Goal: Task Accomplishment & Management: Manage account settings

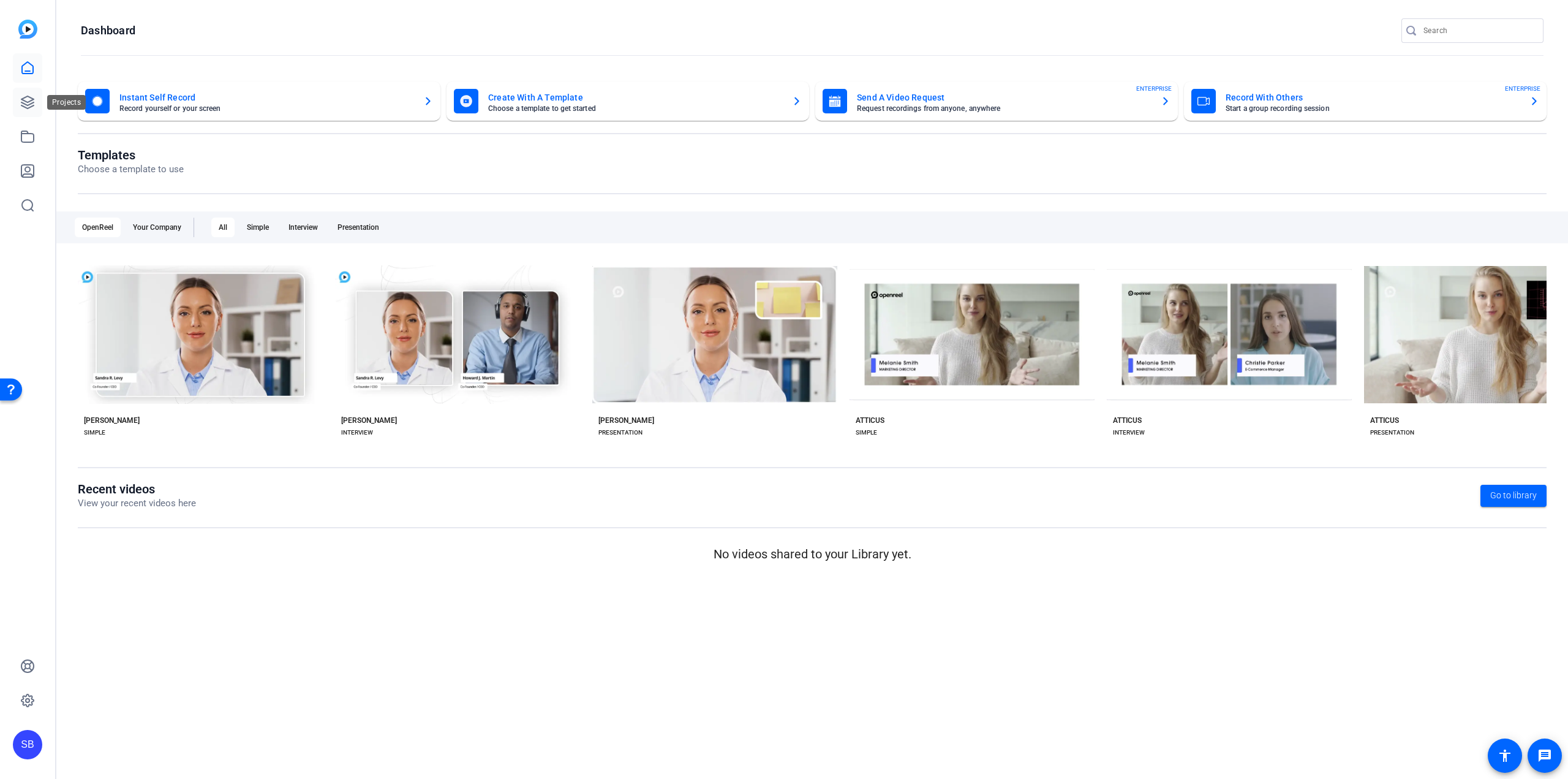
click at [29, 109] on icon at bounding box center [27, 102] width 12 height 12
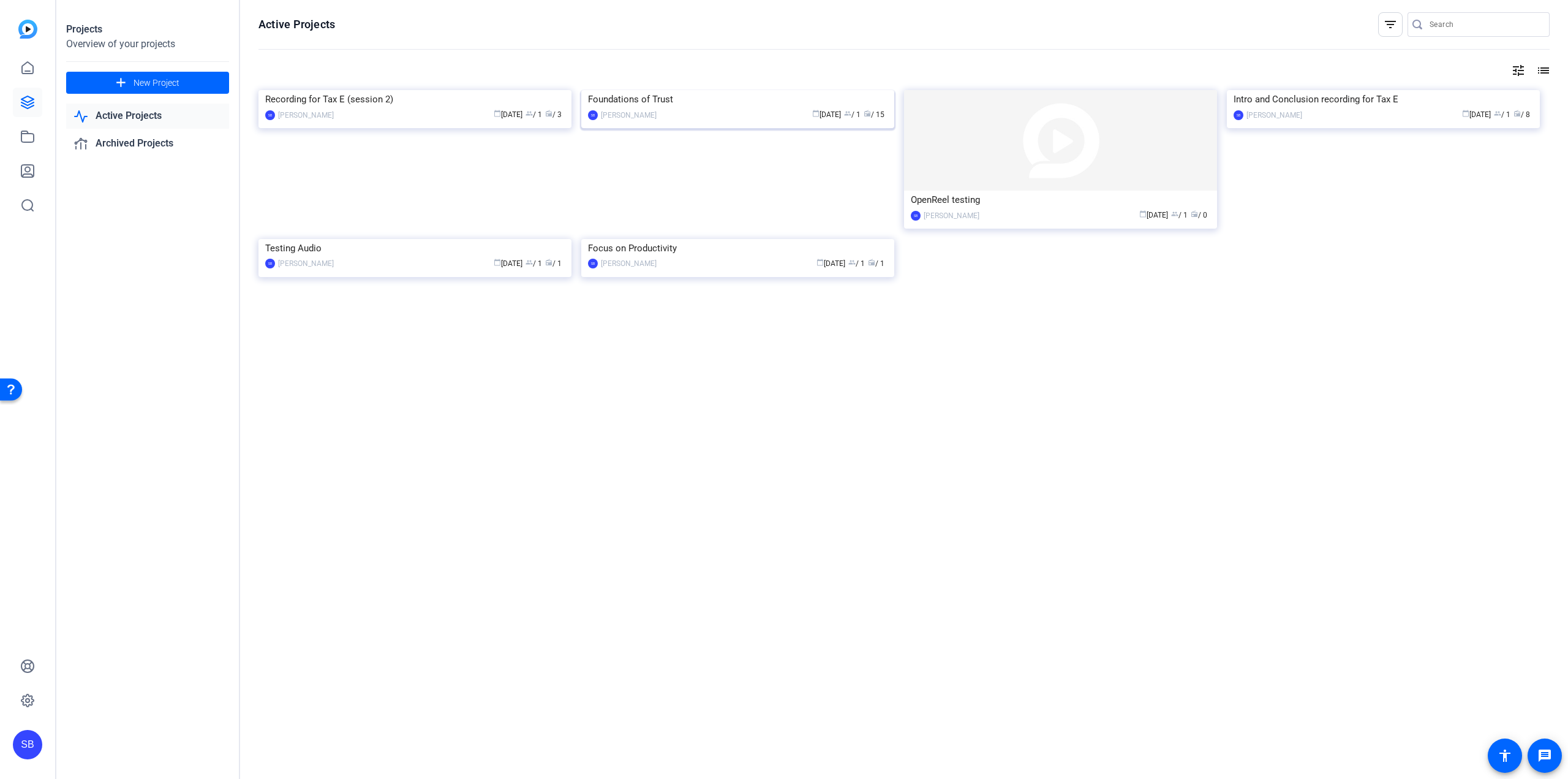
click at [654, 90] on img at bounding box center [737, 90] width 313 height 0
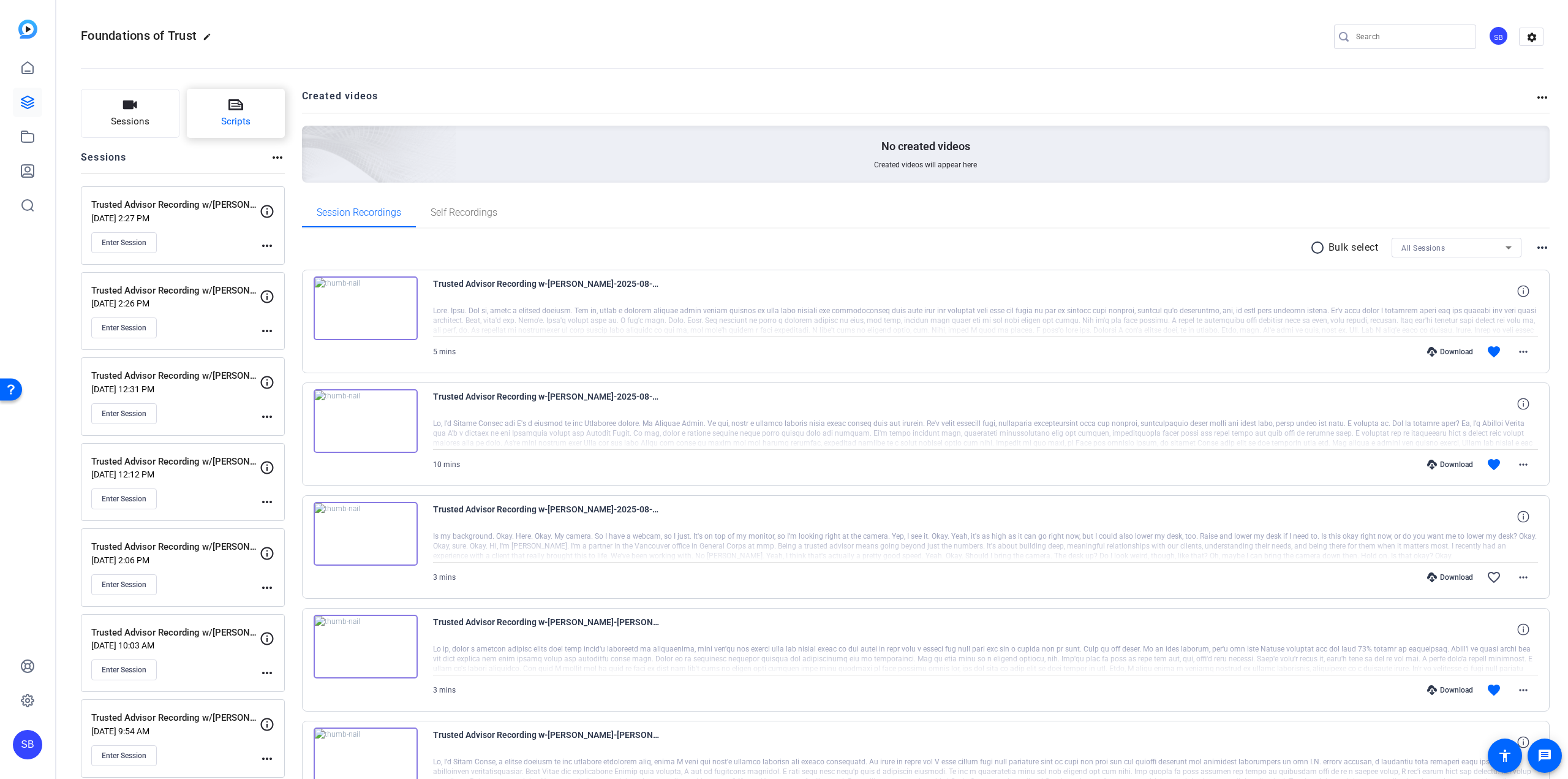
click at [233, 125] on span "Scripts" at bounding box center [235, 122] width 29 height 14
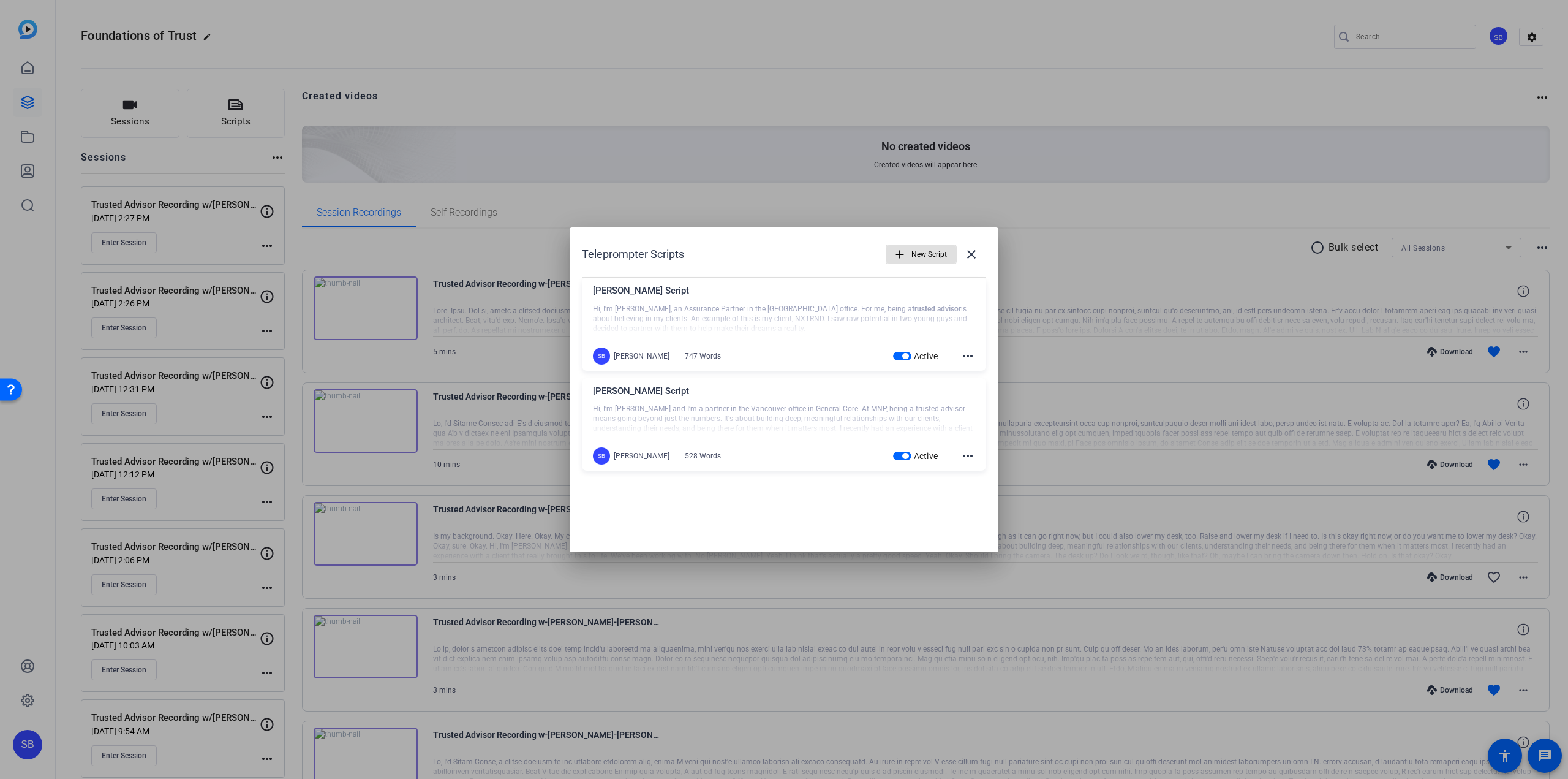
click at [970, 454] on mat-icon "more_horiz" at bounding box center [968, 456] width 15 height 15
click at [983, 484] on span "Delete" at bounding box center [994, 489] width 49 height 15
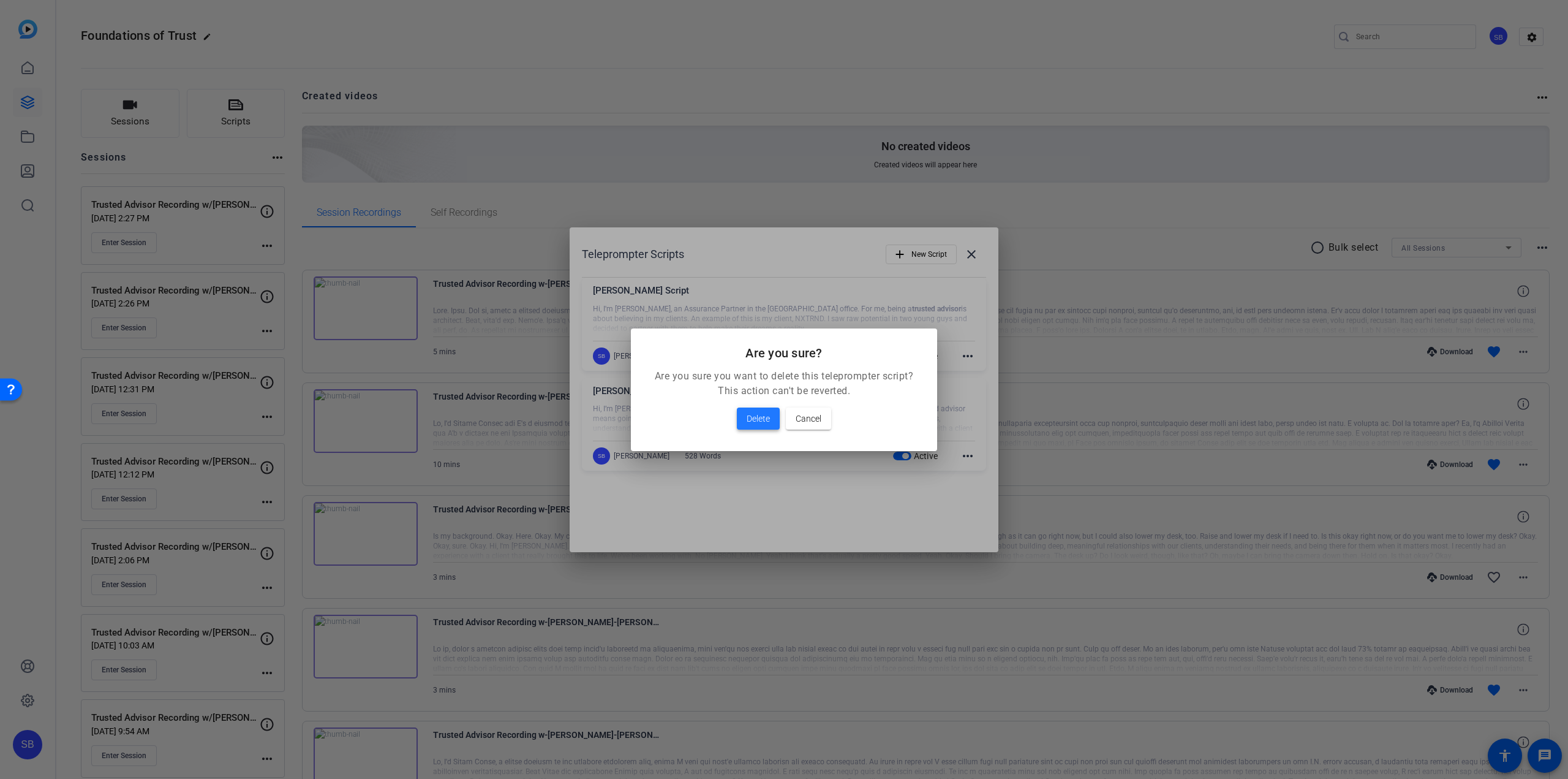
click at [750, 411] on span "Delete" at bounding box center [758, 418] width 23 height 15
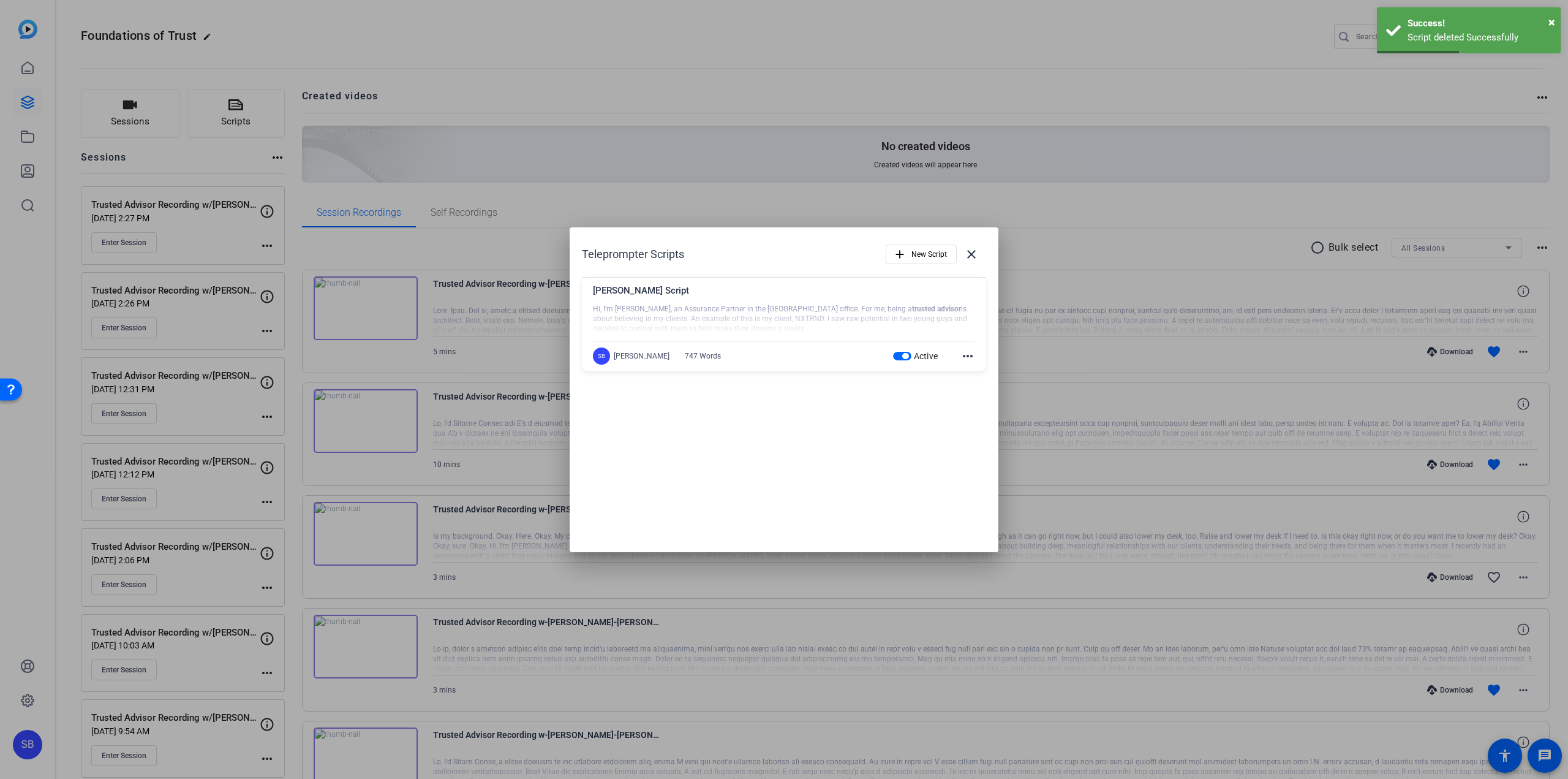
click at [967, 358] on mat-icon "more_horiz" at bounding box center [968, 356] width 15 height 15
click at [967, 374] on button "Edit" at bounding box center [995, 375] width 69 height 16
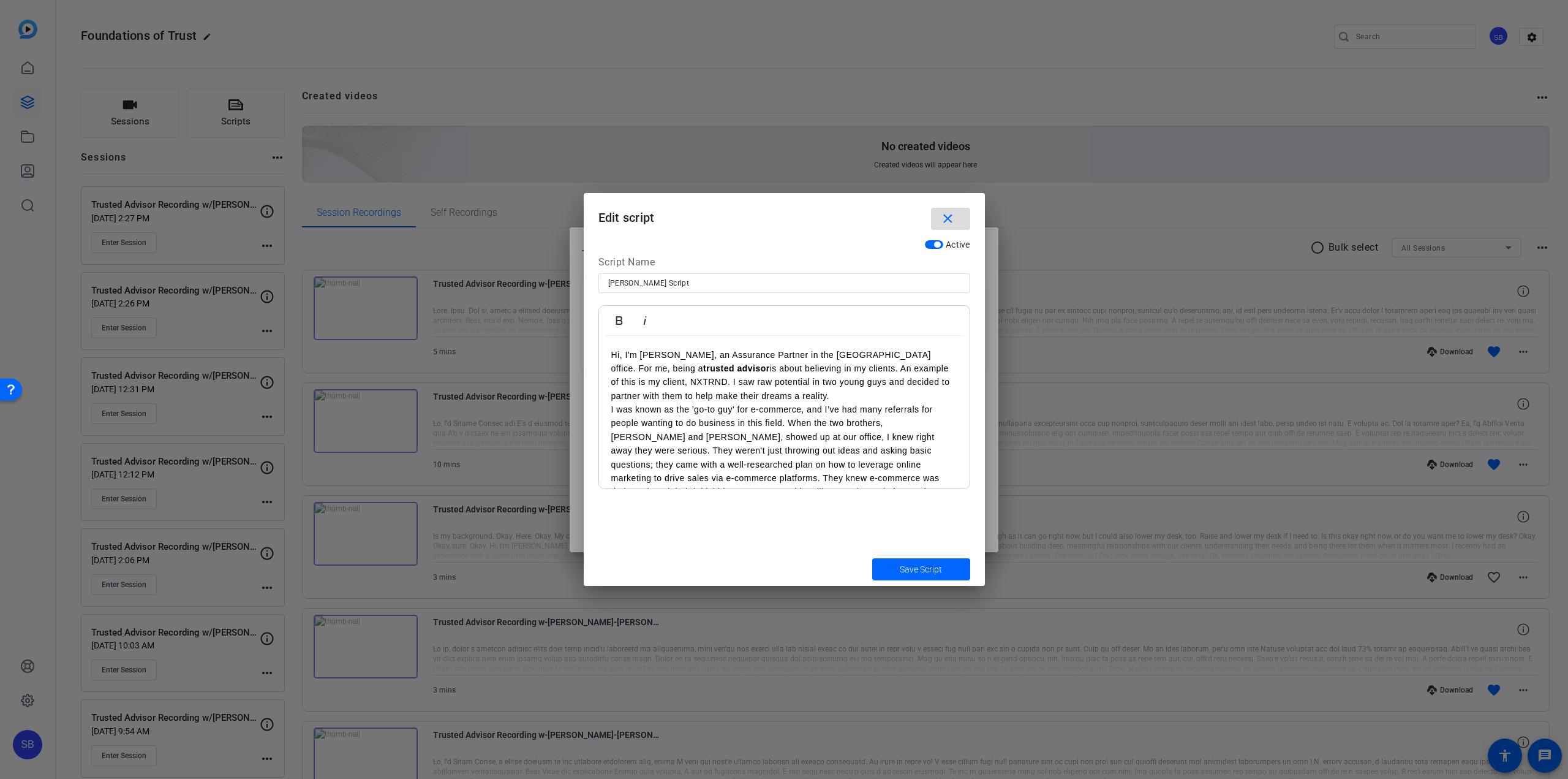
click at [954, 212] on mat-icon "close" at bounding box center [948, 219] width 16 height 16
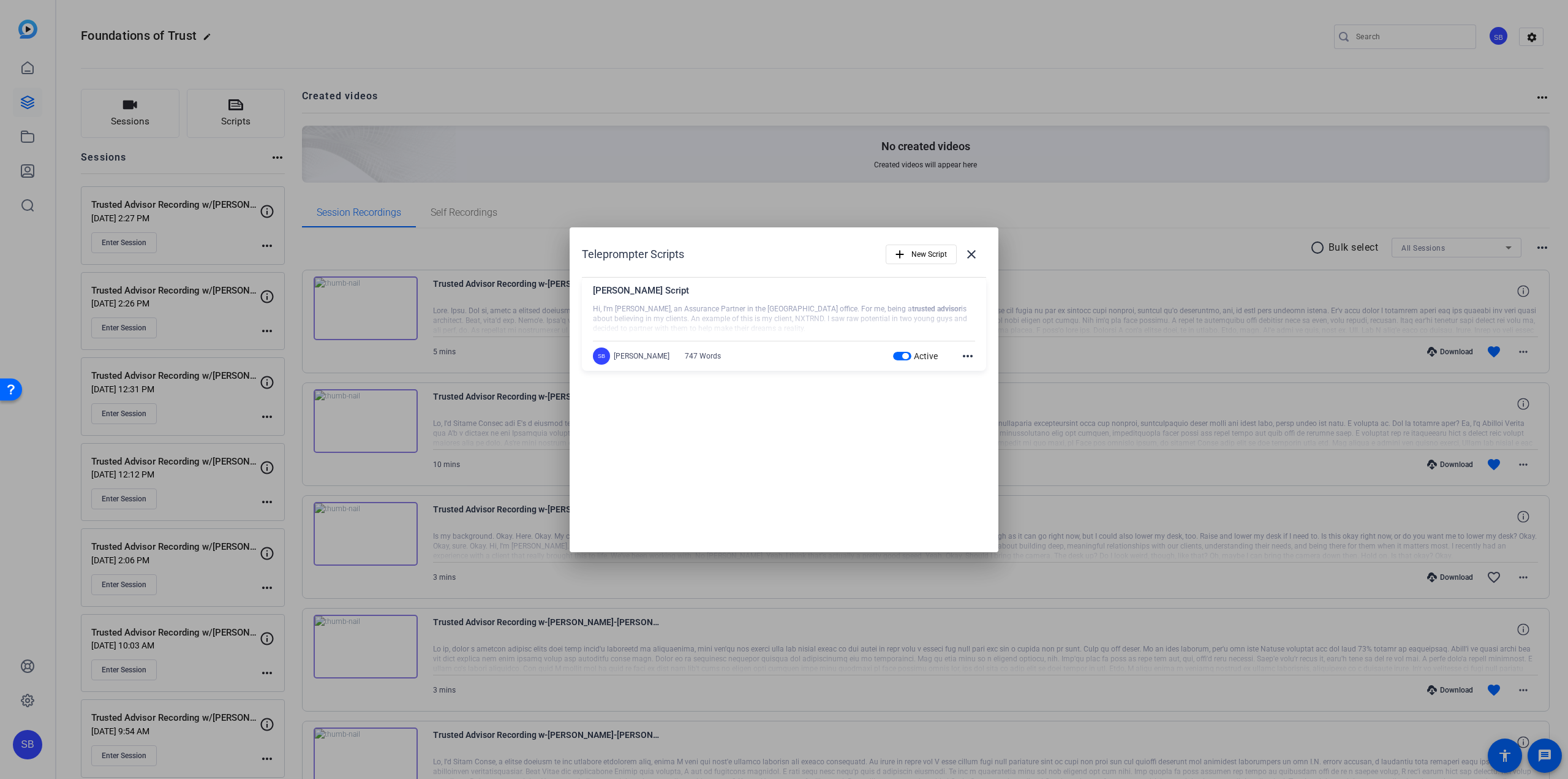
click at [768, 2] on div at bounding box center [784, 390] width 1568 height 779
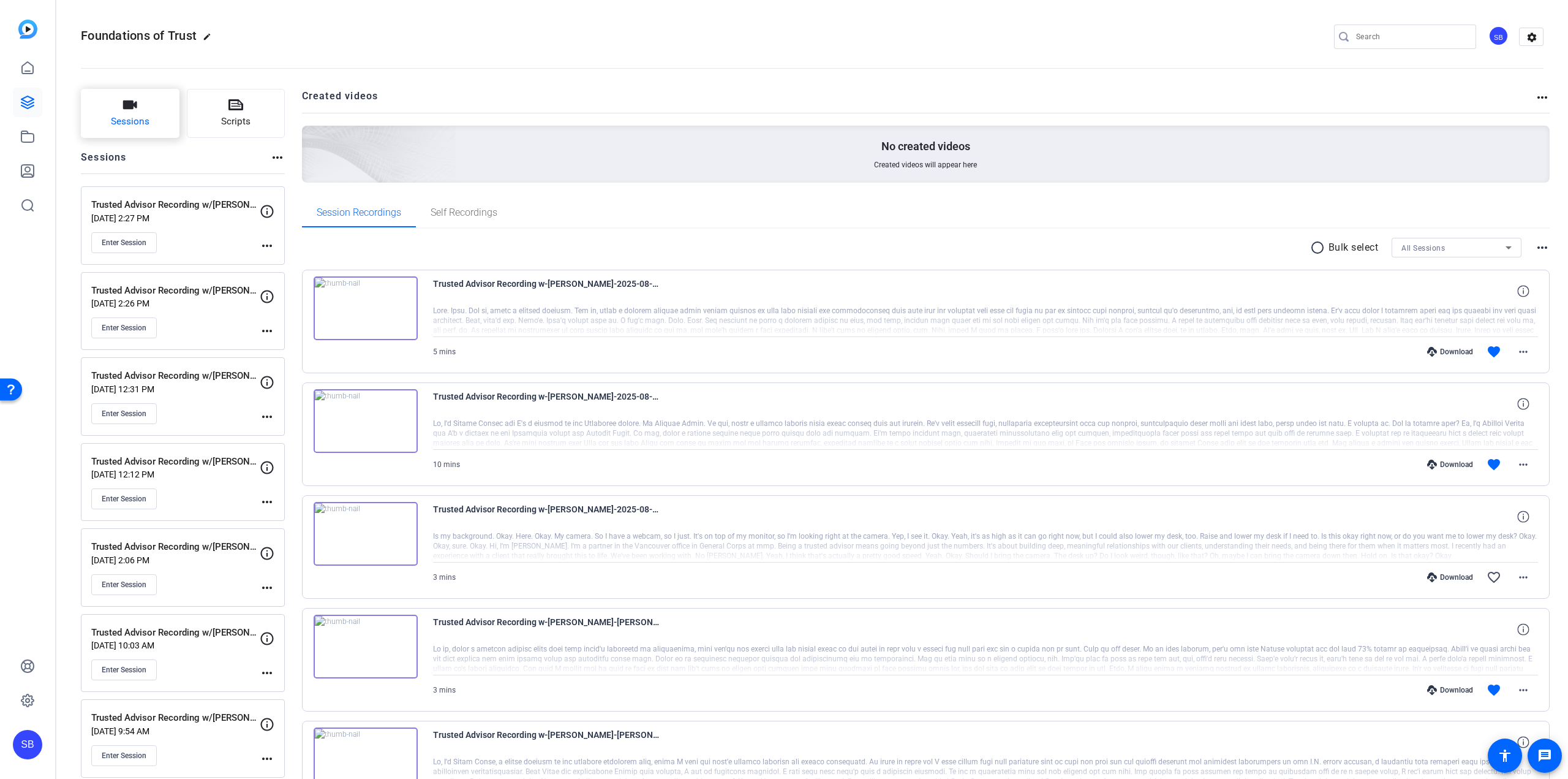
click at [148, 121] on span "Sessions" at bounding box center [130, 122] width 38 height 14
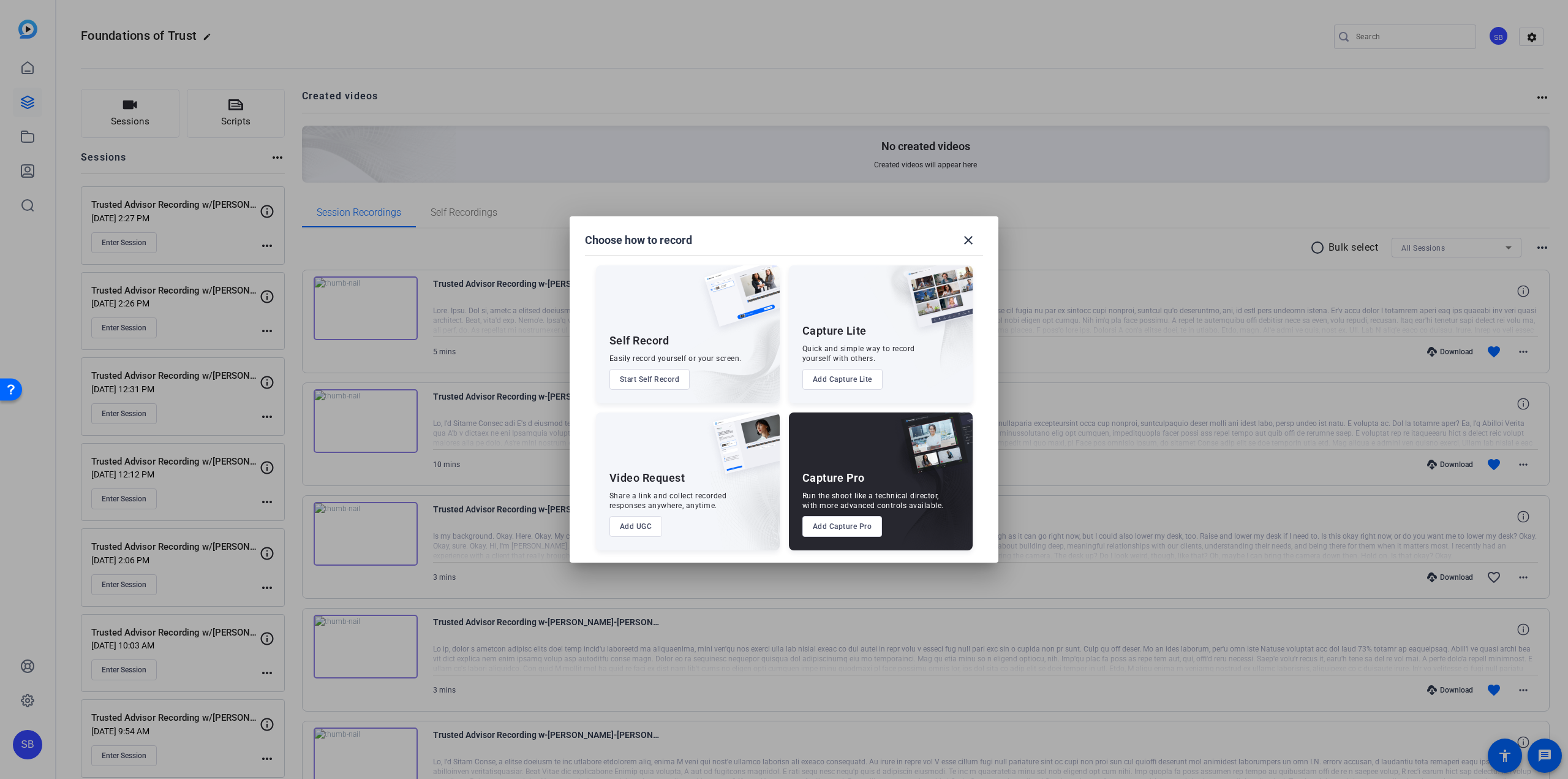
click at [840, 528] on button "Add Capture Pro" at bounding box center [842, 526] width 80 height 21
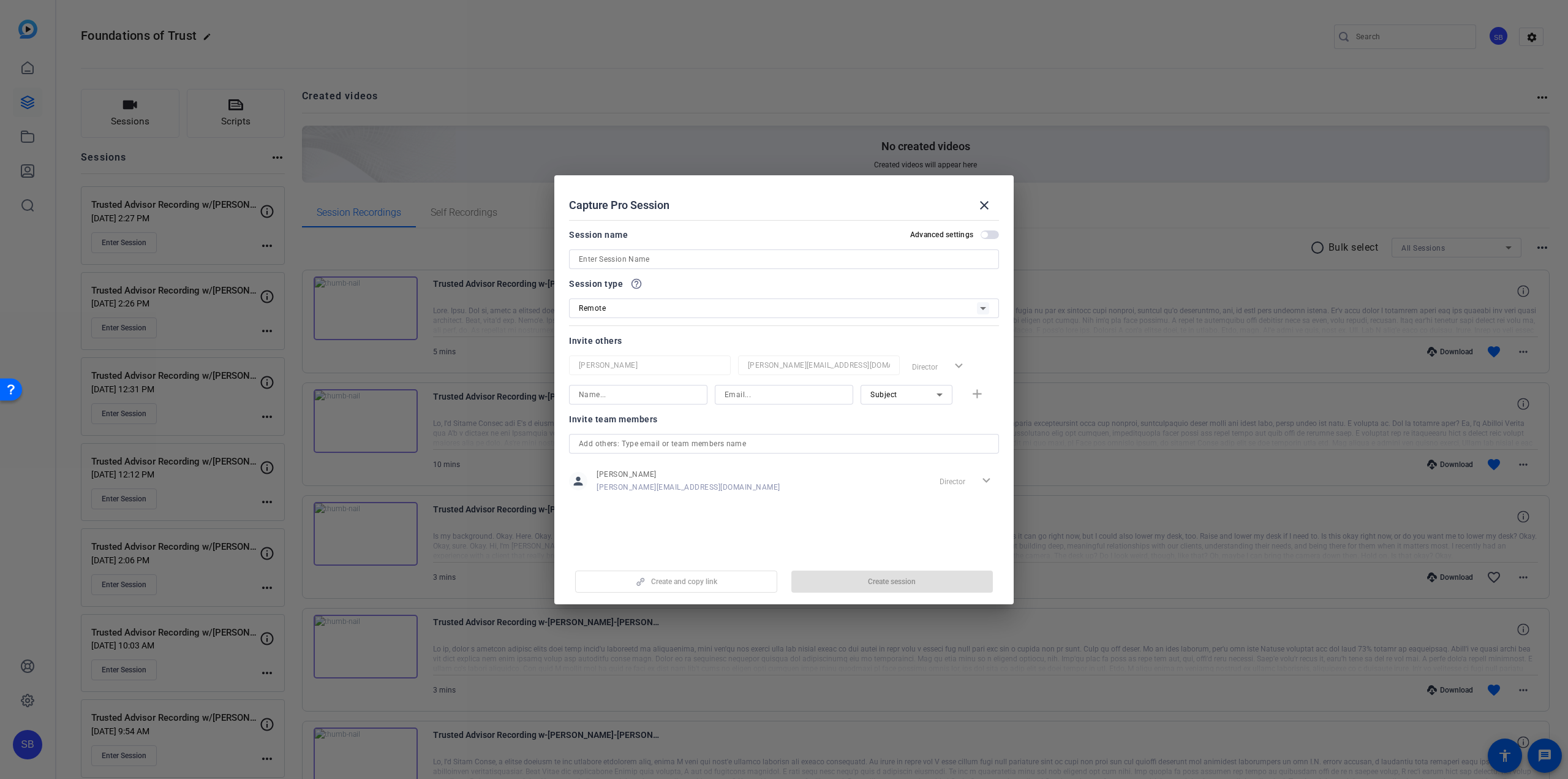
click at [734, 394] on input at bounding box center [784, 394] width 119 height 15
paste input "[PERSON_NAME][EMAIL_ADDRESS][DOMAIN_NAME]"
type input "[PERSON_NAME][EMAIL_ADDRESS][DOMAIN_NAME]"
click at [666, 395] on input at bounding box center [638, 394] width 119 height 15
paste input "[PERSON_NAME][EMAIL_ADDRESS][DOMAIN_NAME]"
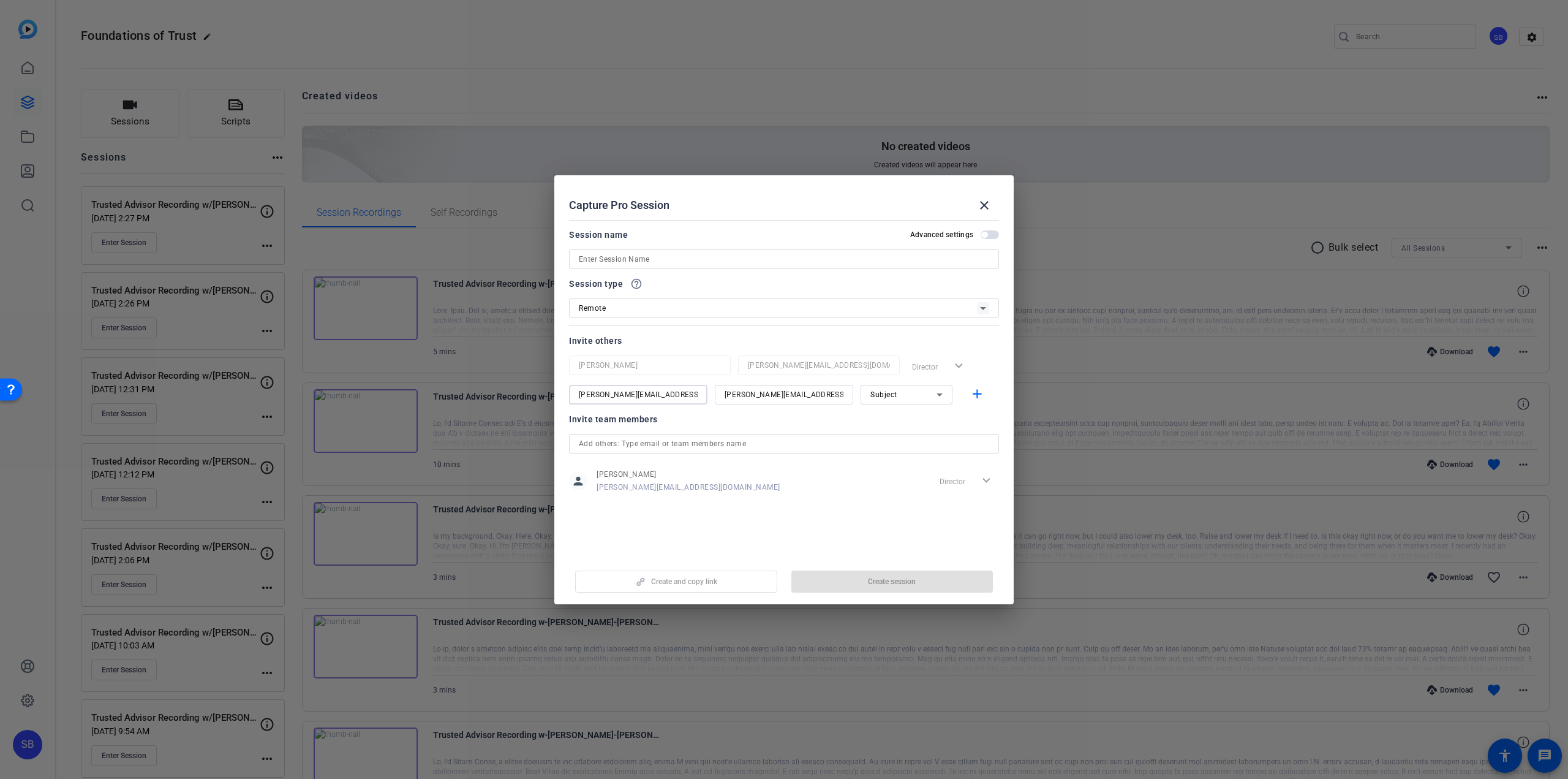
click at [602, 390] on input "[PERSON_NAME][EMAIL_ADDRESS][DOMAIN_NAME]" at bounding box center [638, 394] width 119 height 15
drag, startPoint x: 668, startPoint y: 387, endPoint x: 632, endPoint y: 392, distance: 36.3
click at [632, 392] on input "Steve [EMAIL_ADDRESS][DOMAIN_NAME]" at bounding box center [638, 394] width 119 height 15
type input "[PERSON_NAME]"
click at [621, 260] on input at bounding box center [784, 259] width 411 height 15
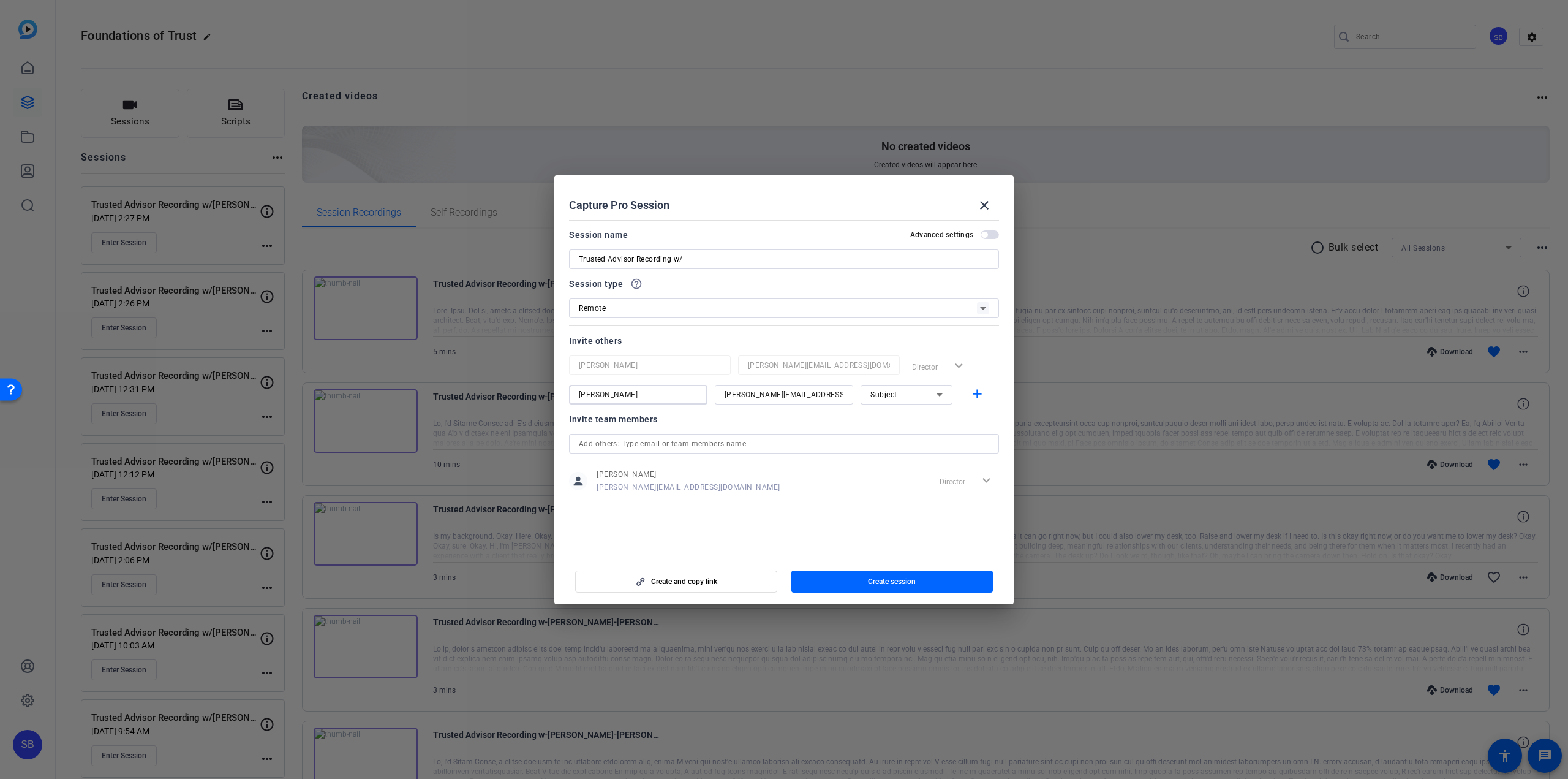
drag, startPoint x: 635, startPoint y: 394, endPoint x: 544, endPoint y: 402, distance: 91.4
click at [544, 402] on div "Choose how to record close Self Record Easily record yourself or your screen. S…" at bounding box center [784, 390] width 1568 height 779
click at [747, 260] on input "Trusted Advisor Recording w/" at bounding box center [784, 259] width 411 height 15
paste input "[PERSON_NAME]"
type input "Trusted Advisor Recording w/[PERSON_NAME]"
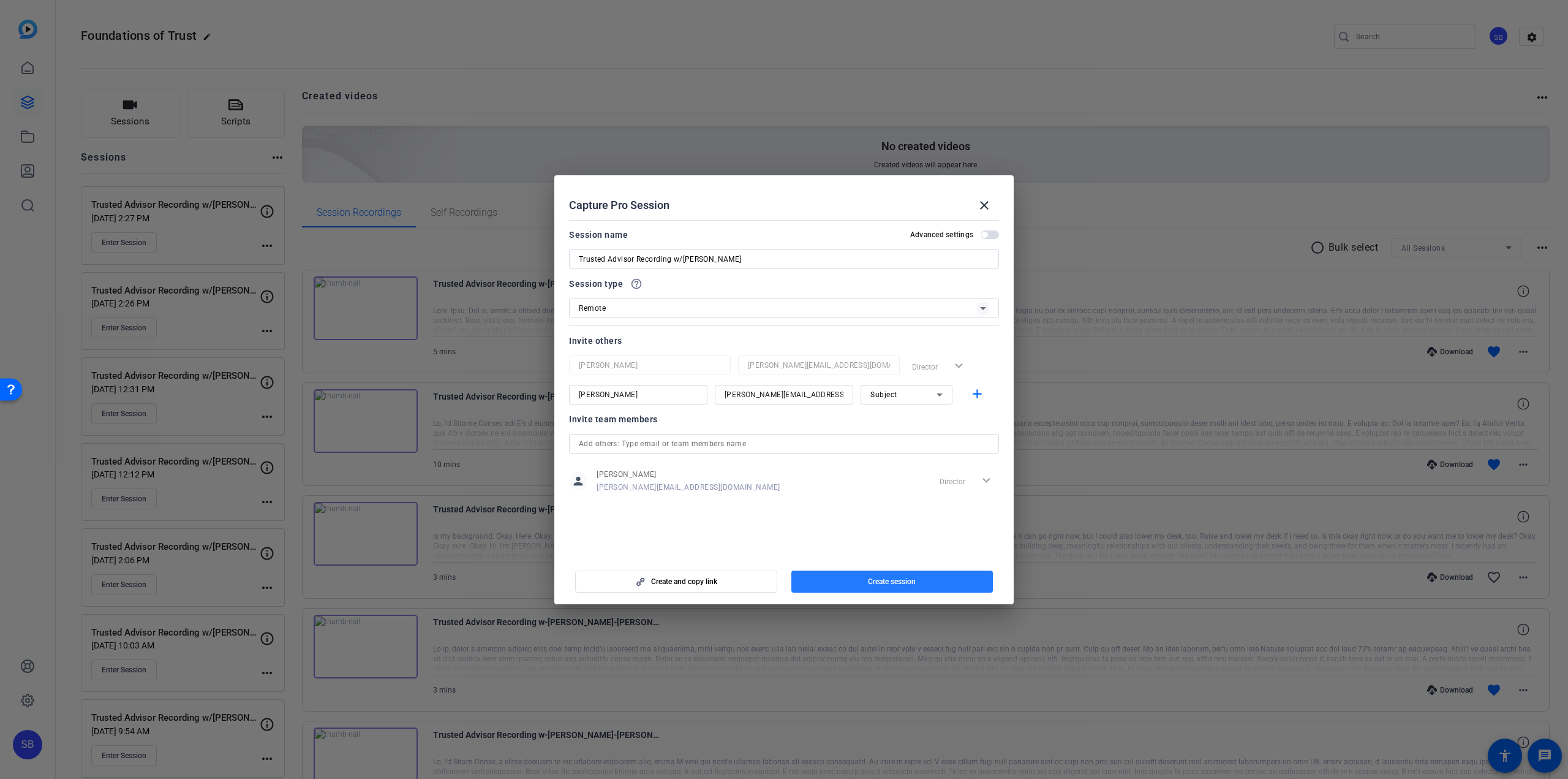
click at [869, 577] on span "Create session" at bounding box center [892, 581] width 48 height 10
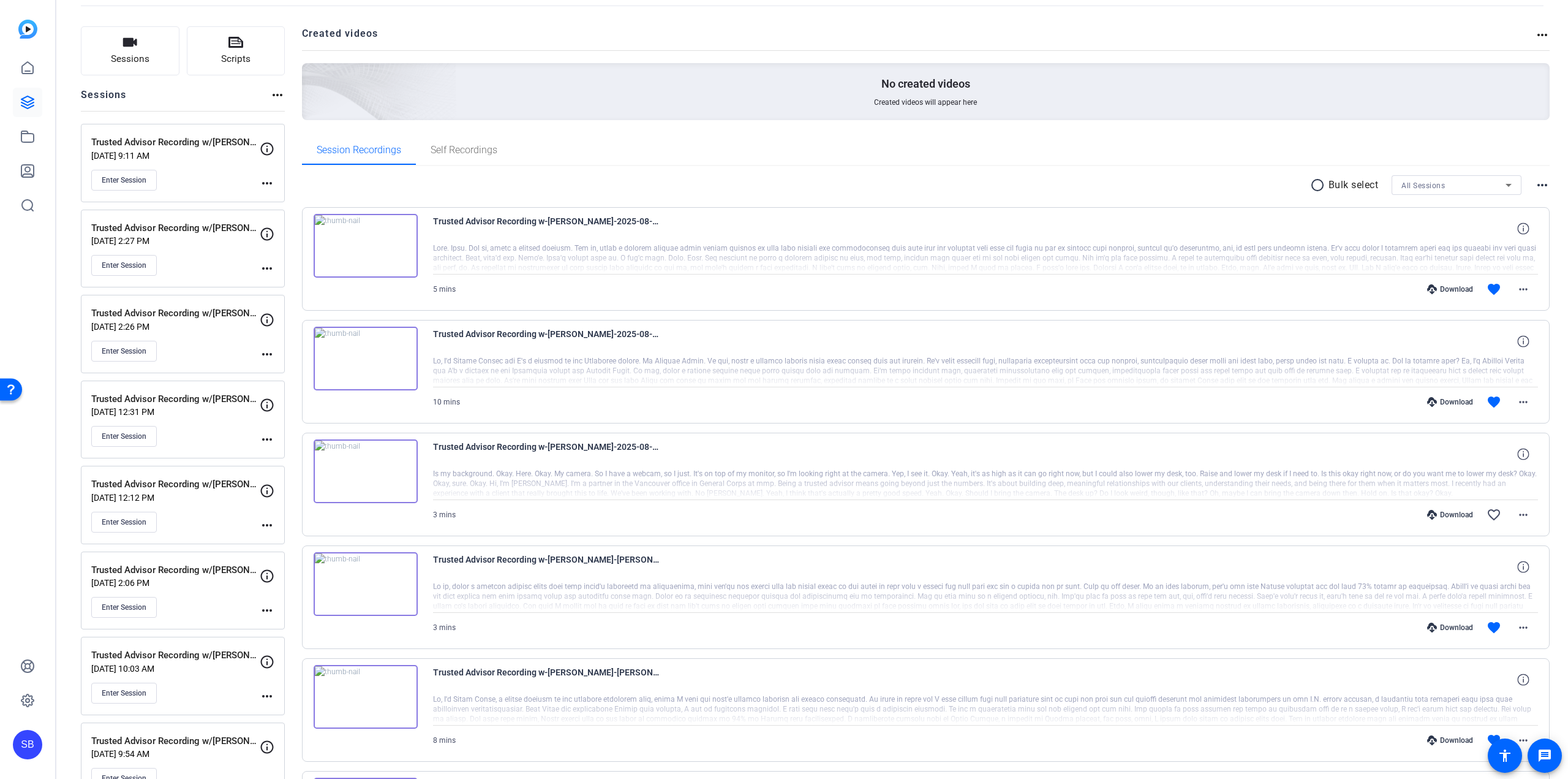
scroll to position [61, 0]
click at [265, 183] on mat-icon "more_horiz" at bounding box center [267, 184] width 15 height 15
click at [284, 199] on span "Edit Session" at bounding box center [297, 202] width 55 height 15
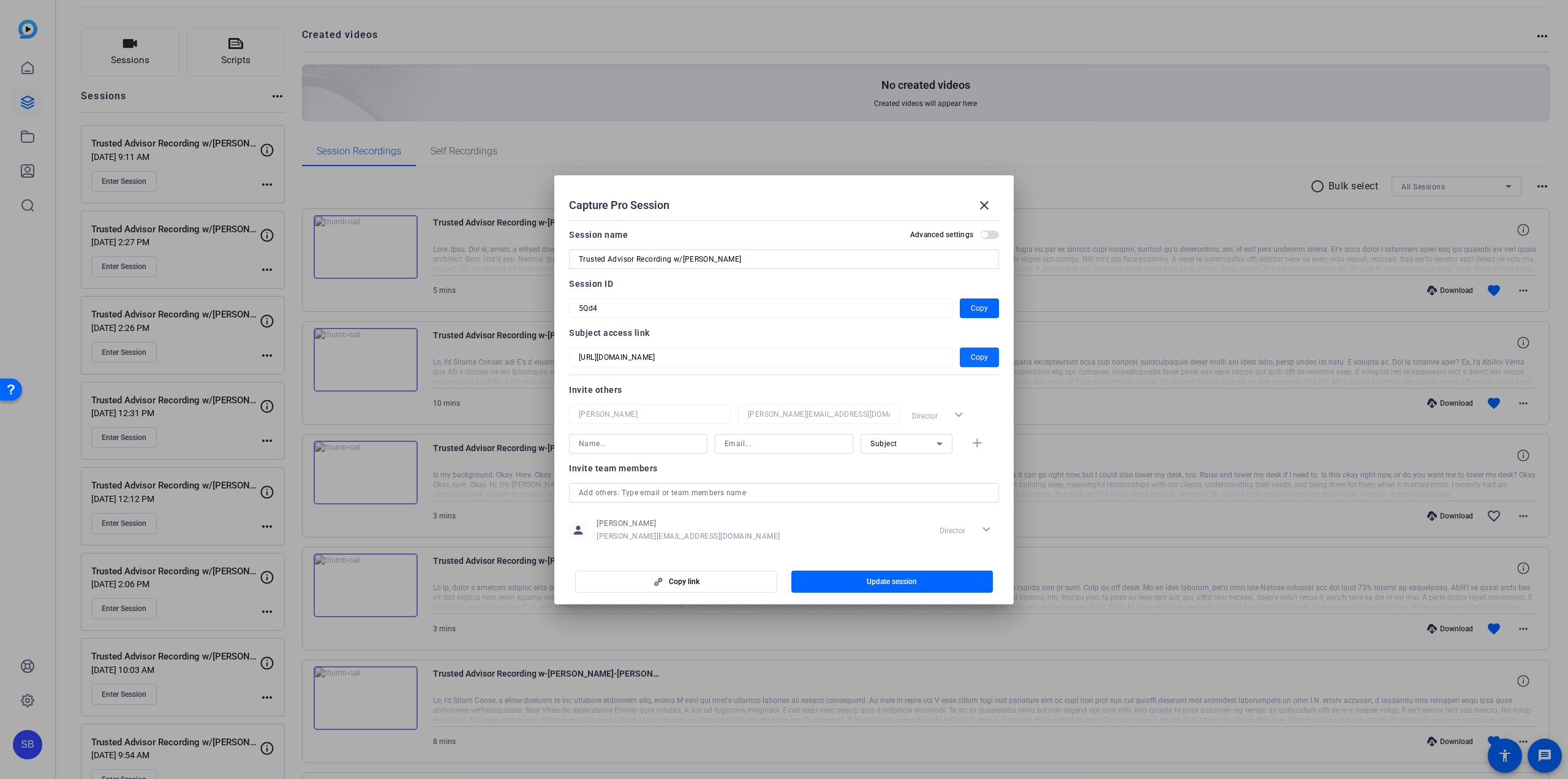
click at [971, 353] on span "Copy" at bounding box center [979, 357] width 17 height 15
